Goal: Transaction & Acquisition: Download file/media

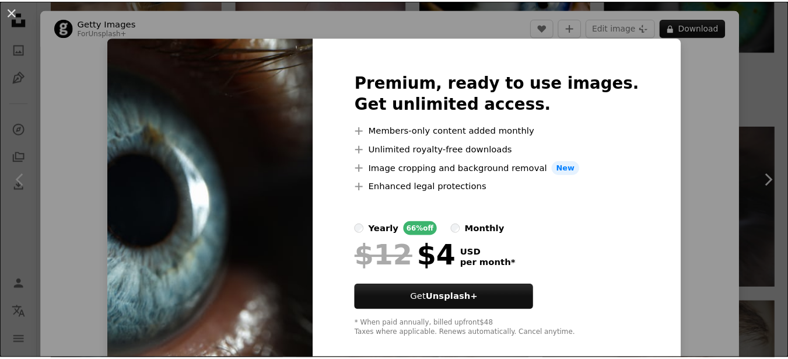
scroll to position [51, 0]
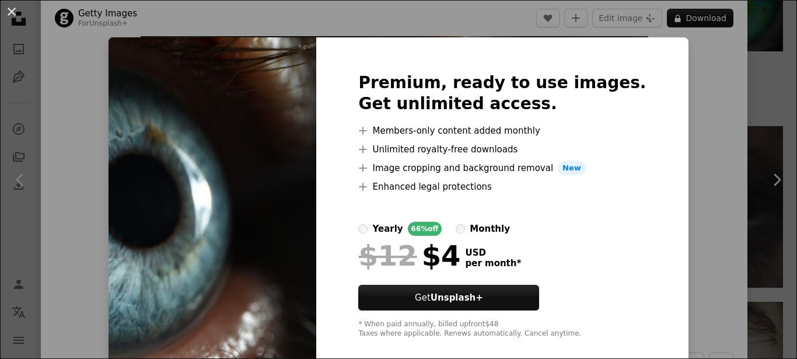
click at [678, 135] on div "An X shape Premium, ready to use images. Get unlimited access. A plus sign Memb…" at bounding box center [398, 179] width 797 height 359
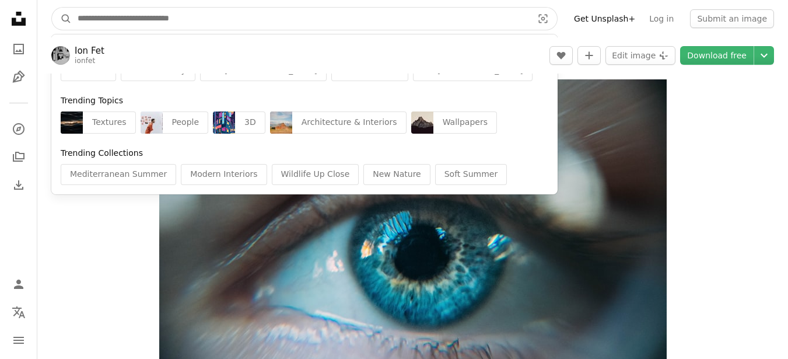
click at [181, 14] on input "Find visuals sitewide" at bounding box center [300, 19] width 457 height 22
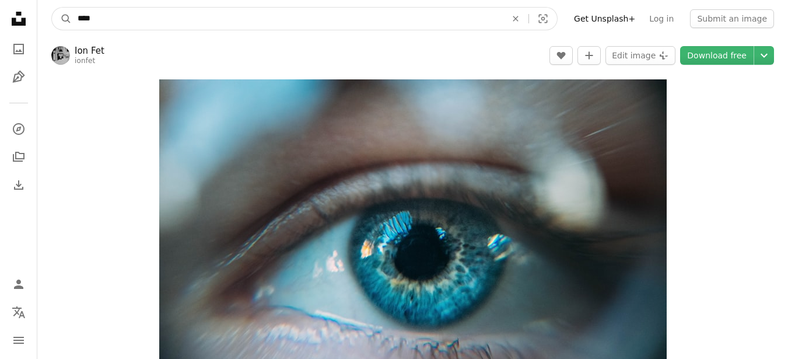
paste input "****"
type input "********"
click at [52, 8] on button "A magnifying glass" at bounding box center [62, 19] width 20 height 22
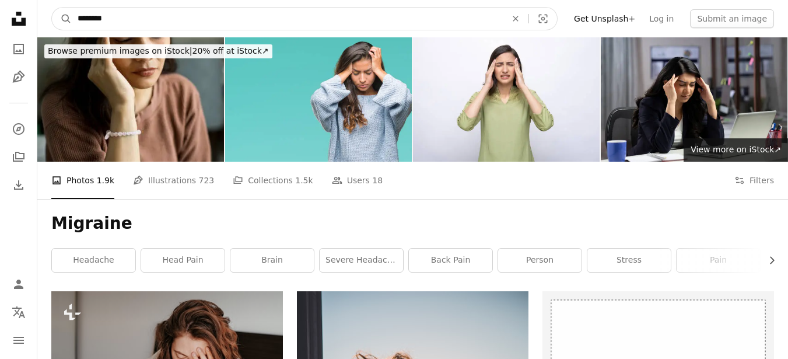
click at [159, 17] on input "********" at bounding box center [287, 19] width 431 height 22
type input "******"
click at [52, 8] on button "A magnifying glass" at bounding box center [62, 19] width 20 height 22
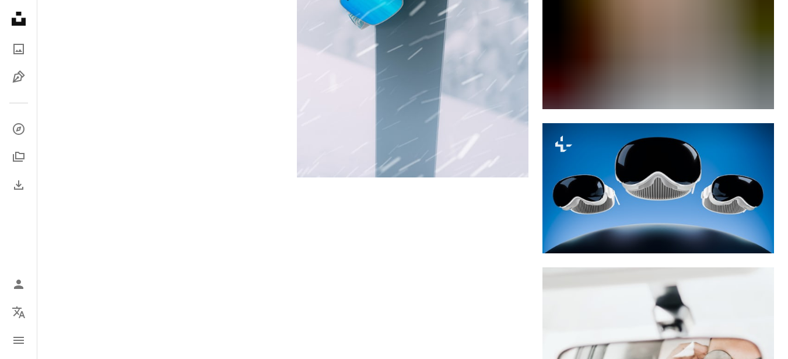
scroll to position [1550, 0]
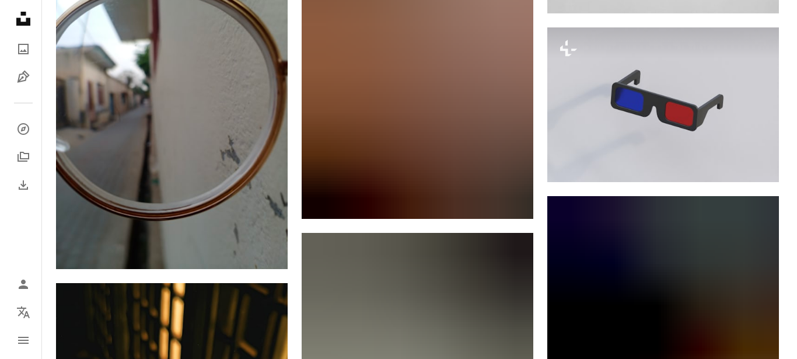
scroll to position [5575, 0]
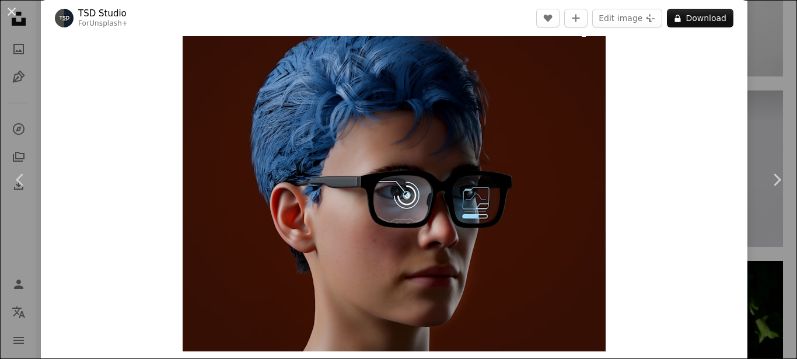
scroll to position [58, 0]
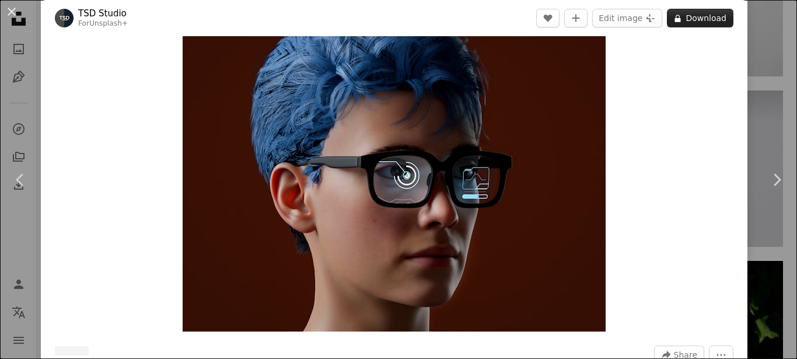
click at [686, 14] on button "A lock Download" at bounding box center [700, 18] width 66 height 19
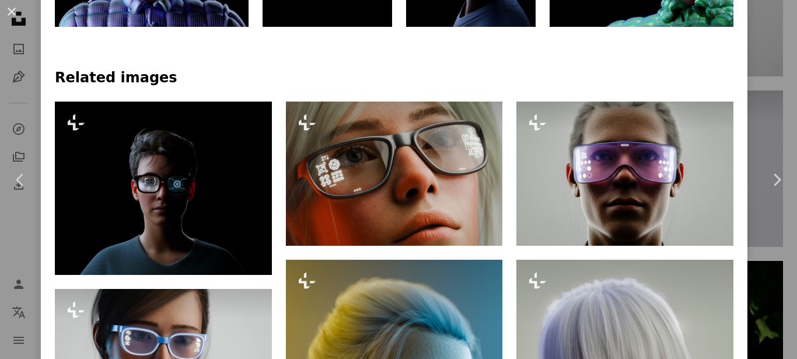
scroll to position [758, 0]
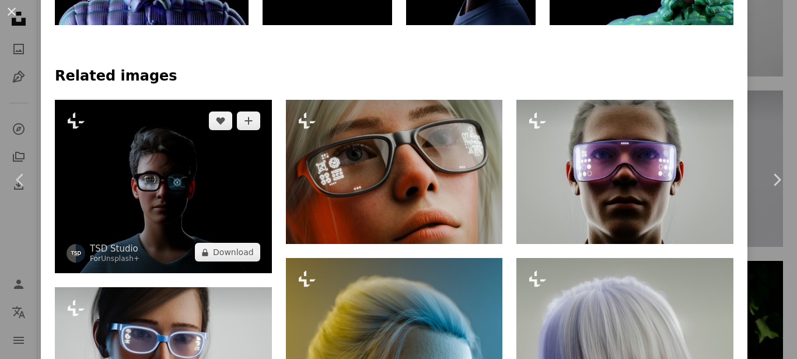
click at [157, 178] on img at bounding box center [163, 186] width 217 height 173
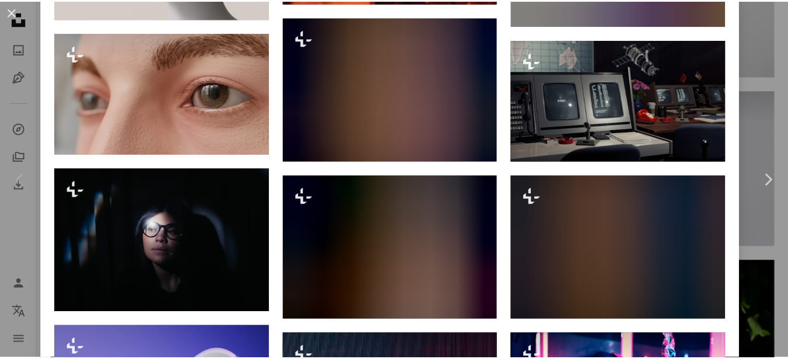
scroll to position [2683, 0]
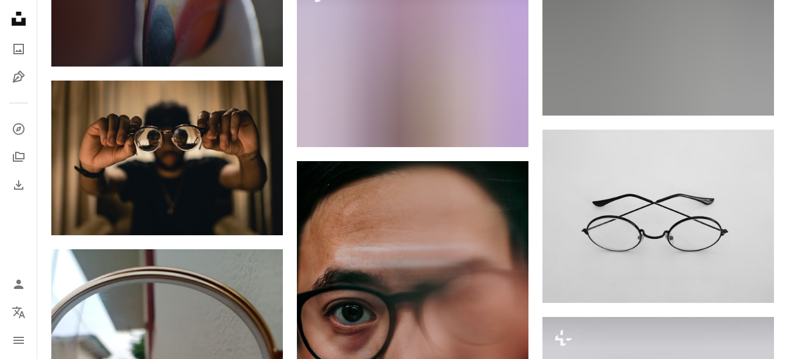
scroll to position [5283, 0]
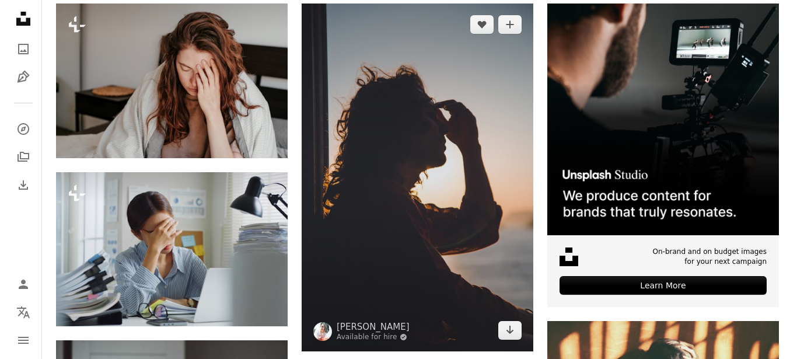
scroll to position [292, 0]
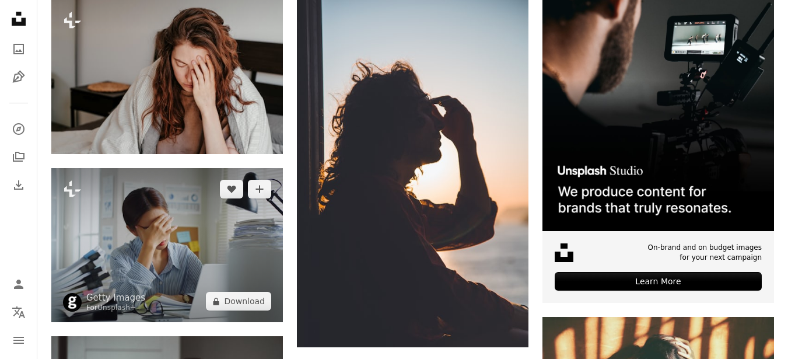
click at [119, 168] on img at bounding box center [167, 245] width 232 height 154
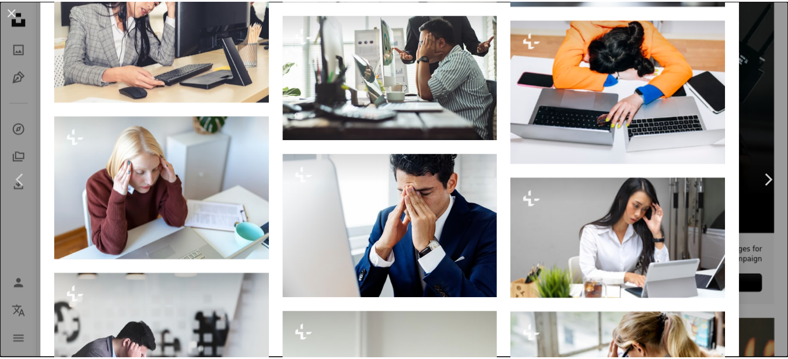
scroll to position [1958, 0]
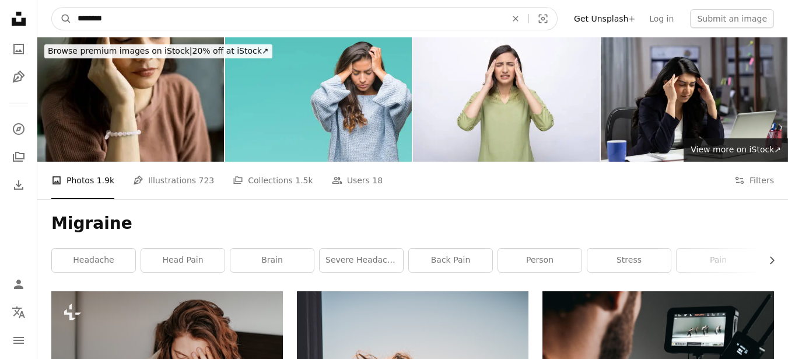
click at [173, 20] on input "********" at bounding box center [287, 19] width 431 height 22
type input "**********"
click at [52, 8] on button "A magnifying glass" at bounding box center [62, 19] width 20 height 22
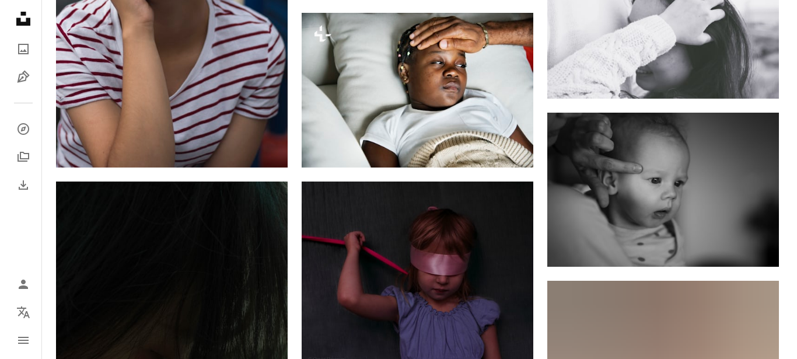
scroll to position [1341, 0]
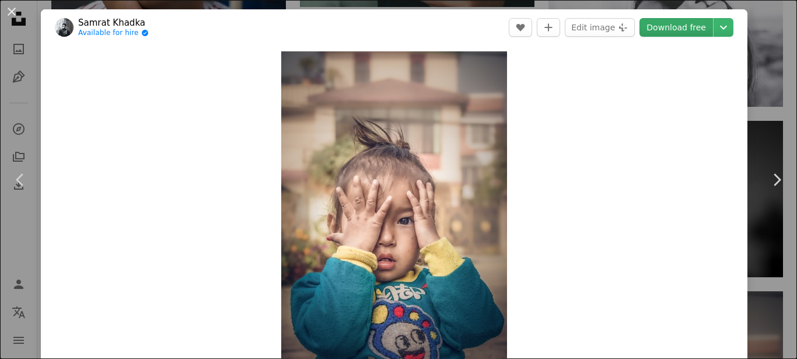
click at [679, 29] on link "Download free" at bounding box center [675, 27] width 73 height 19
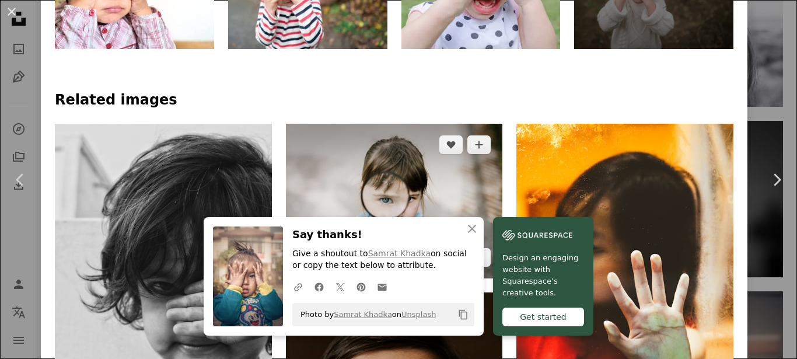
scroll to position [700, 0]
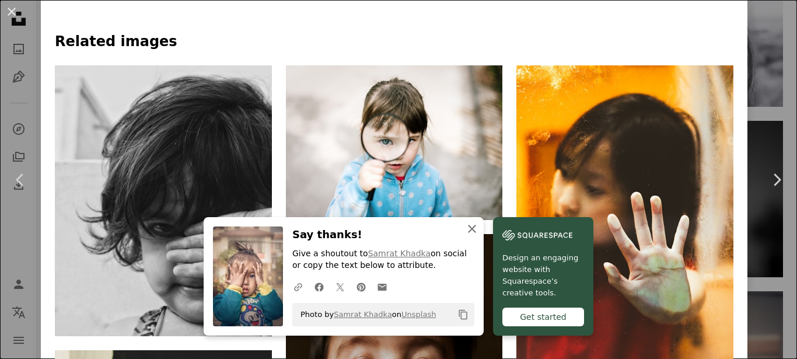
click at [476, 230] on icon "button" at bounding box center [472, 229] width 8 height 8
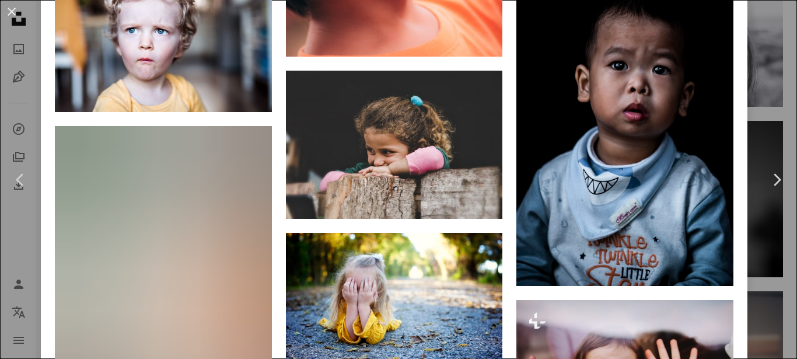
scroll to position [2216, 0]
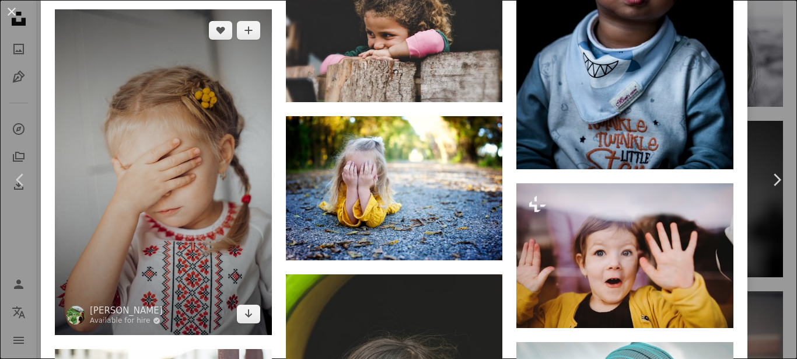
click at [209, 85] on img at bounding box center [163, 171] width 217 height 325
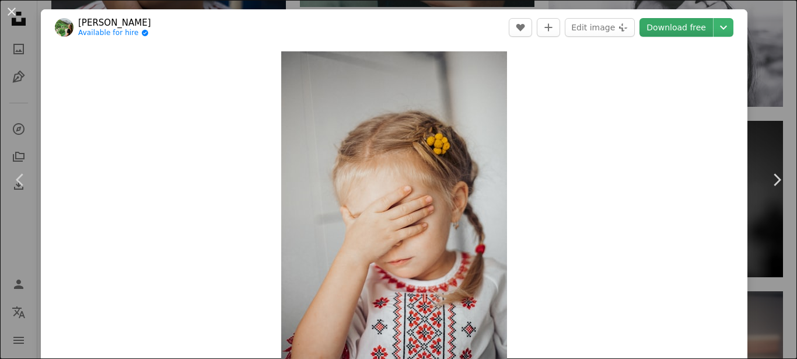
click at [664, 29] on link "Download free" at bounding box center [675, 27] width 73 height 19
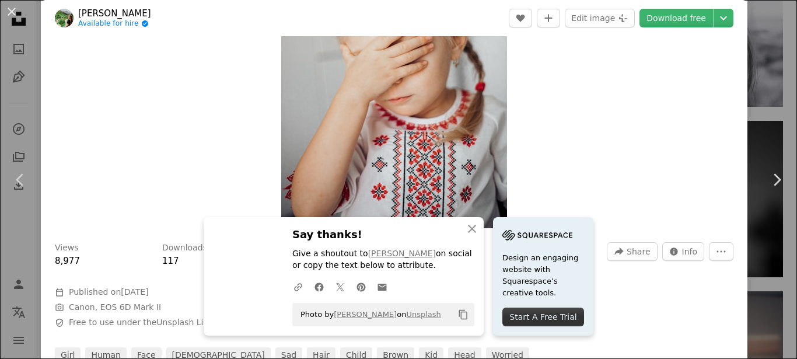
scroll to position [175, 0]
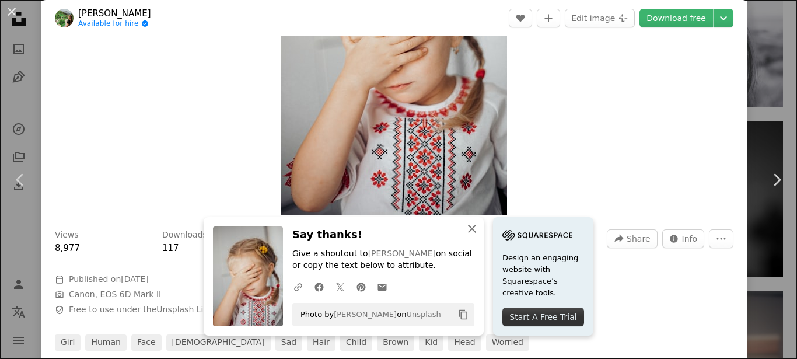
click at [479, 230] on icon "An X shape" at bounding box center [472, 229] width 14 height 14
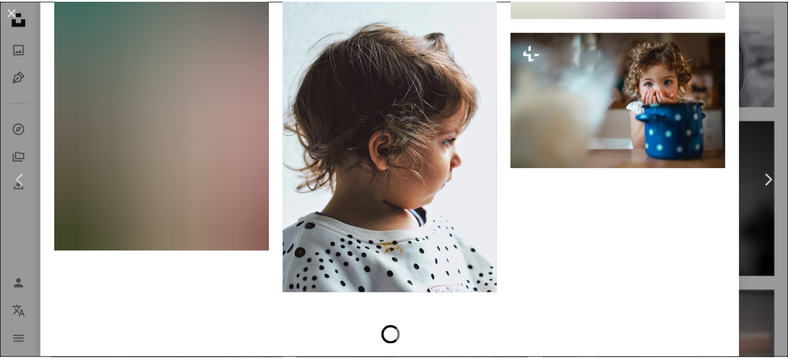
scroll to position [6481, 0]
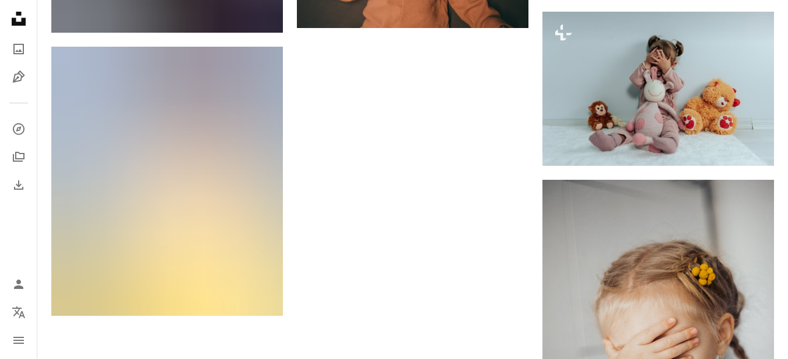
scroll to position [3504, 0]
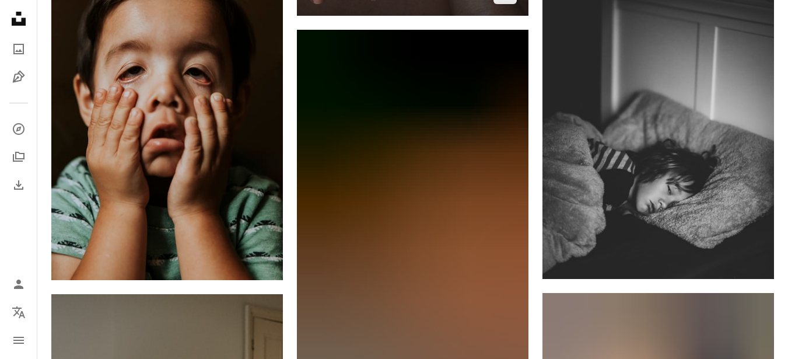
scroll to position [7004, 0]
